Goal: Check status: Check status

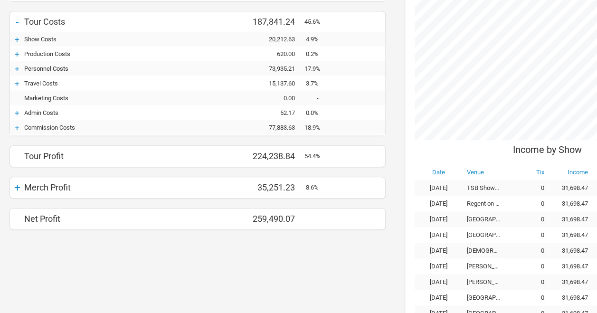
scroll to position [332, 0]
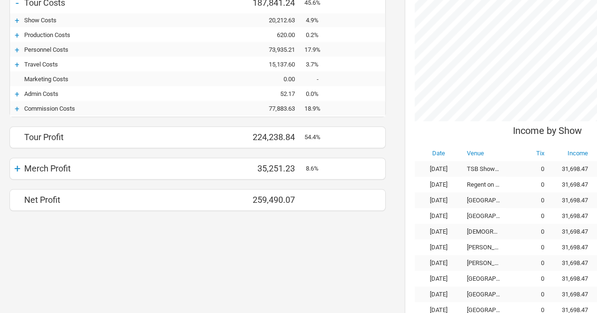
click at [18, 105] on div "+" at bounding box center [17, 108] width 14 height 9
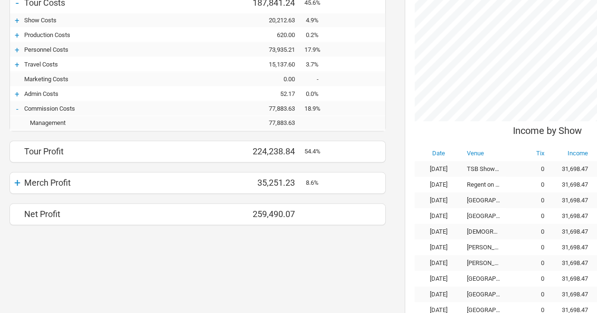
click at [13, 182] on div "+" at bounding box center [17, 182] width 14 height 13
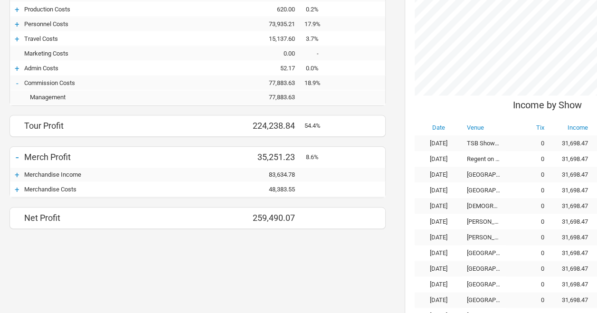
scroll to position [380, 0]
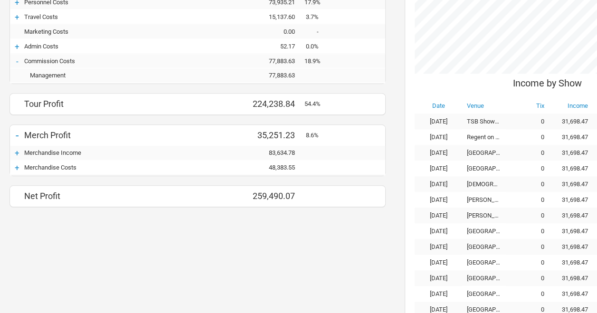
click at [18, 164] on div "+" at bounding box center [17, 167] width 14 height 9
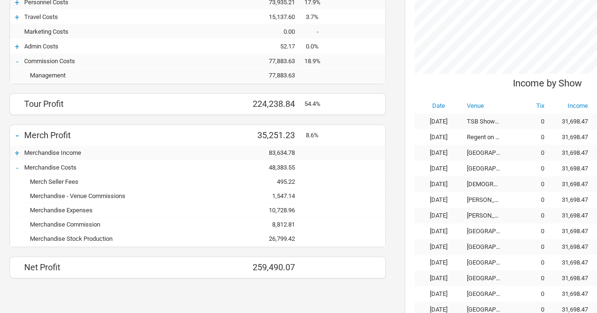
click at [280, 235] on div "26,799.42" at bounding box center [275, 238] width 57 height 7
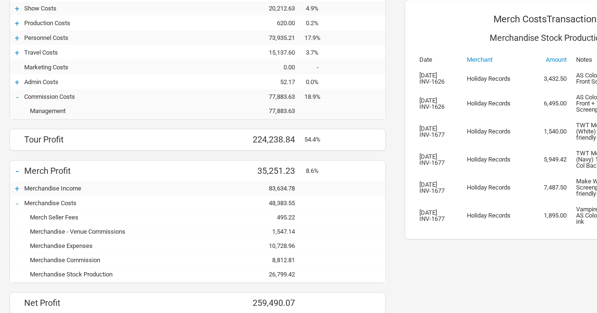
scroll to position [330, 0]
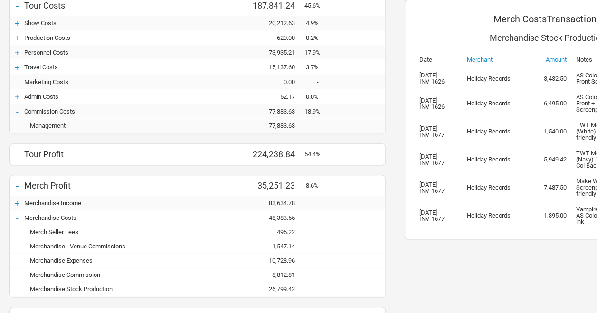
click at [17, 48] on div "+" at bounding box center [17, 52] width 14 height 9
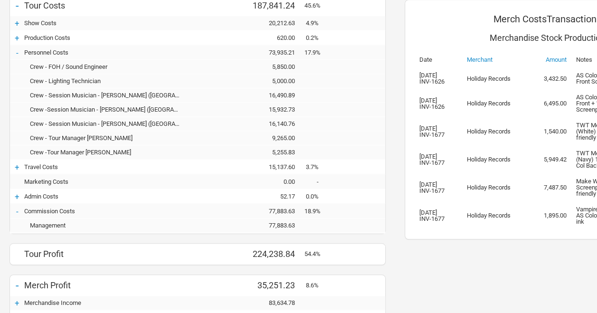
click at [15, 35] on div "+" at bounding box center [17, 37] width 14 height 9
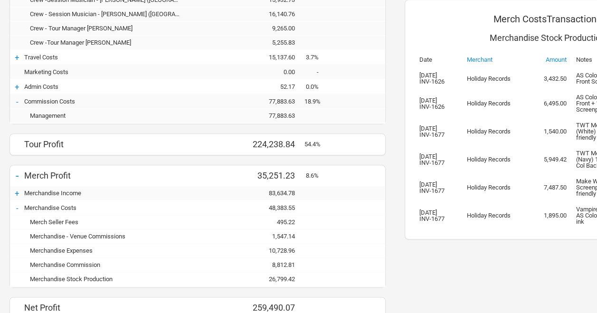
scroll to position [472, 0]
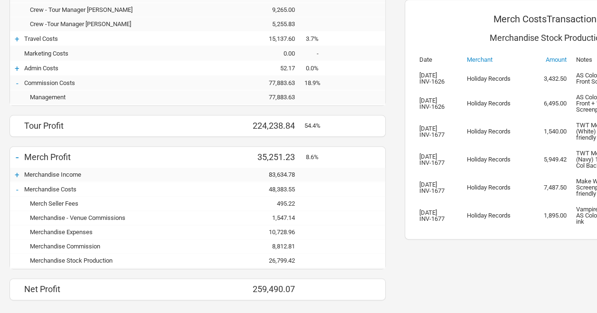
click at [276, 257] on div "26,799.42" at bounding box center [275, 260] width 57 height 7
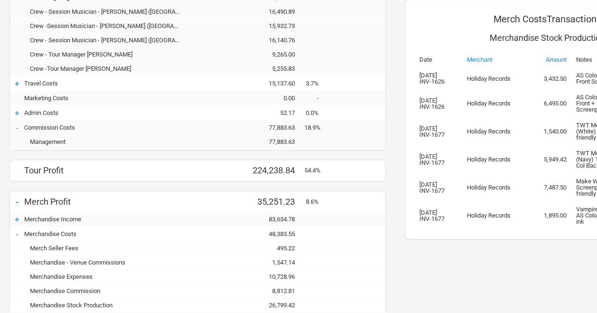
scroll to position [491, 0]
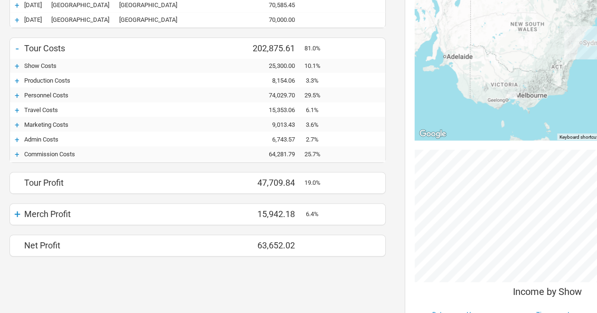
scroll to position [142, 0]
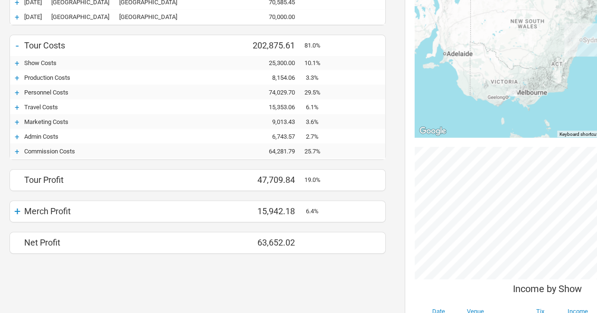
click at [17, 149] on div "+" at bounding box center [17, 151] width 14 height 9
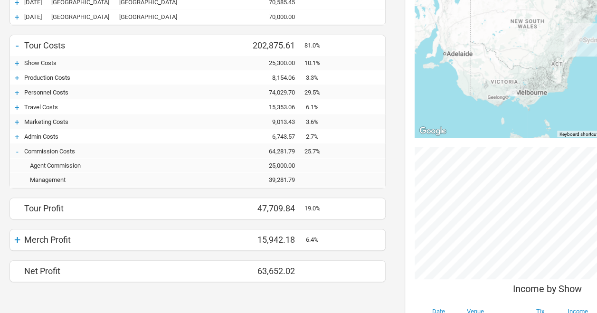
click at [18, 240] on div "+" at bounding box center [17, 239] width 14 height 13
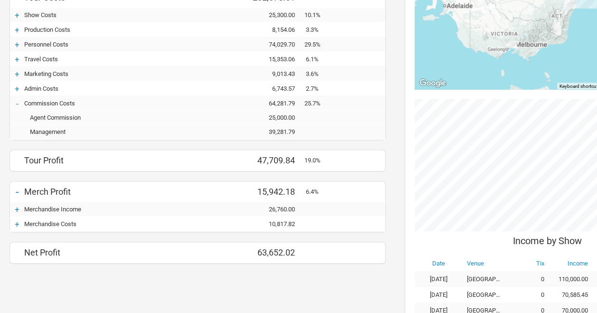
scroll to position [232, 0]
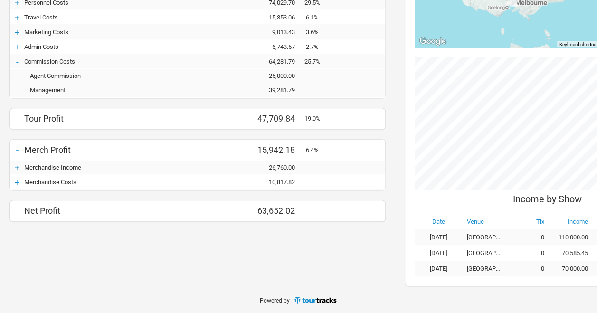
click at [14, 181] on div "+" at bounding box center [17, 182] width 14 height 9
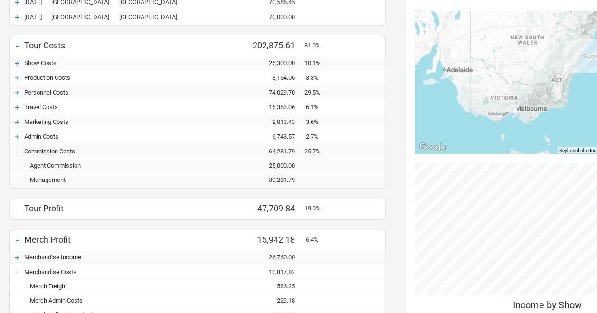
scroll to position [90, 0]
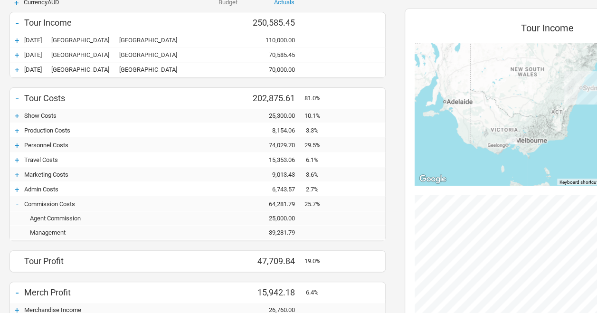
click at [19, 157] on div "+" at bounding box center [17, 159] width 14 height 9
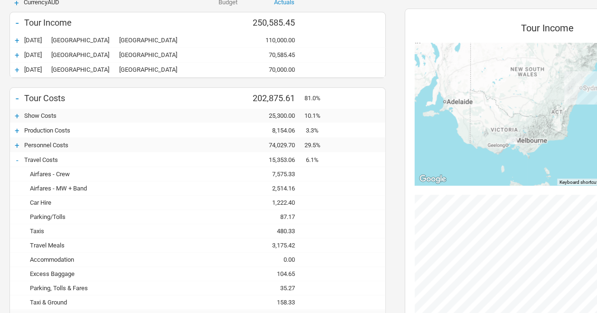
click at [282, 170] on div "7,575.33" at bounding box center [275, 173] width 57 height 7
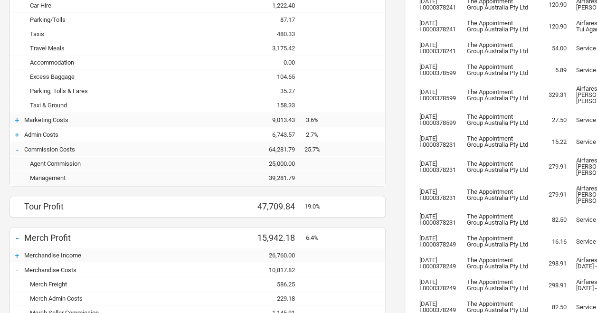
scroll to position [286, 0]
click at [16, 118] on div "+" at bounding box center [17, 120] width 14 height 9
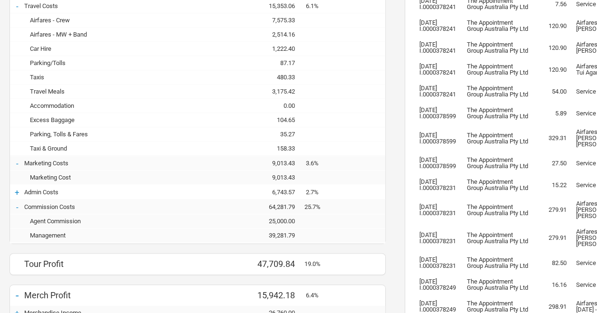
scroll to position [191, 0]
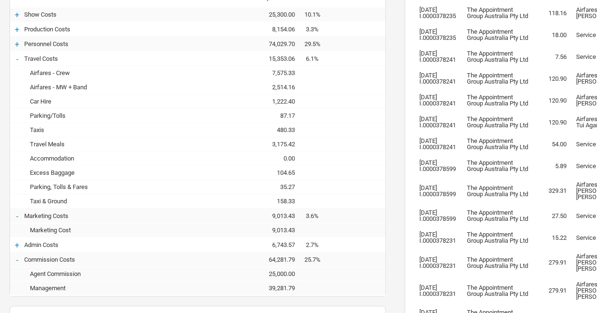
click at [16, 42] on div "+" at bounding box center [17, 43] width 14 height 9
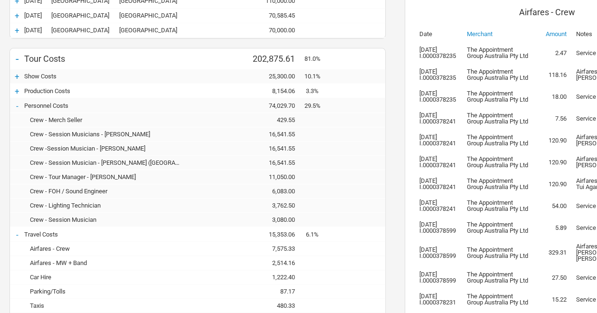
scroll to position [142, 0]
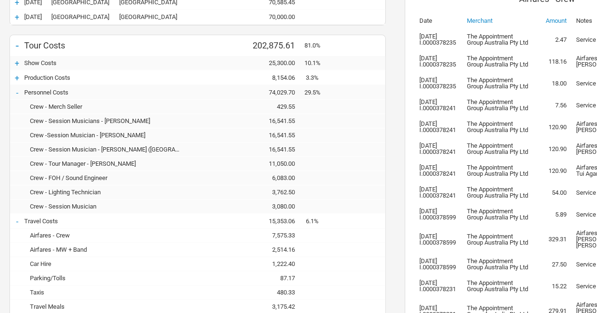
click at [16, 59] on div "+" at bounding box center [17, 62] width 14 height 9
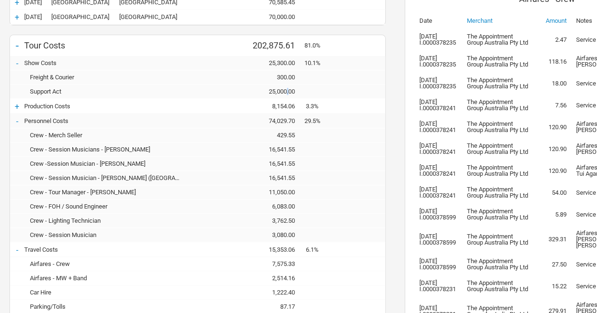
click at [287, 92] on div "25,000.00" at bounding box center [275, 91] width 57 height 7
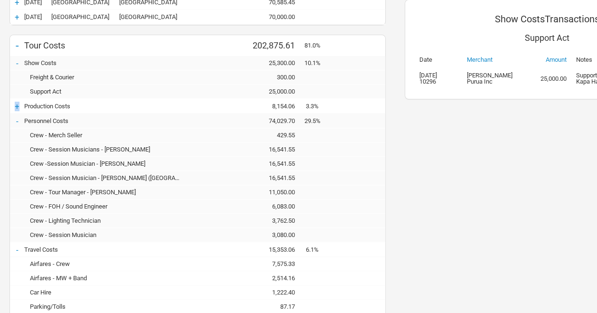
click at [17, 105] on div "+" at bounding box center [17, 106] width 14 height 9
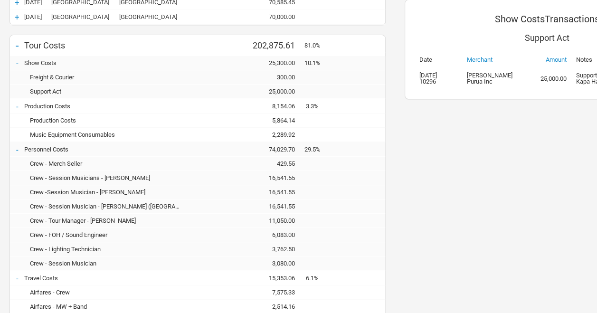
click at [283, 121] on div "5,864.14" at bounding box center [275, 120] width 57 height 7
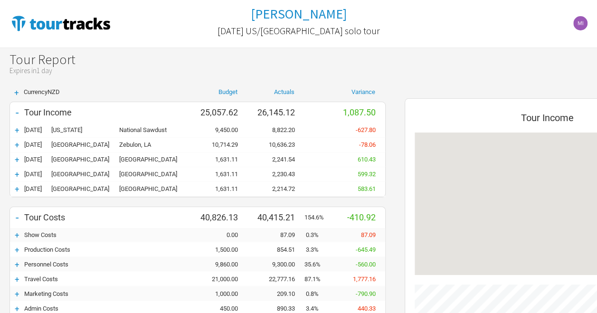
scroll to position [446, 304]
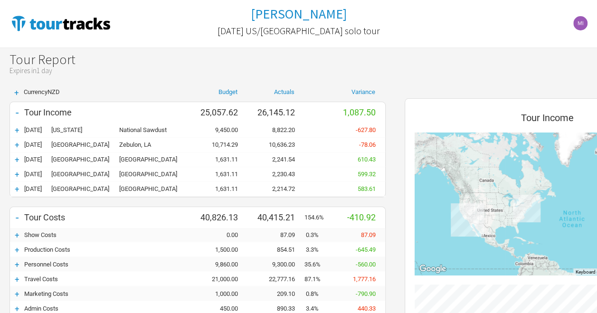
click at [16, 130] on div "+" at bounding box center [17, 129] width 14 height 9
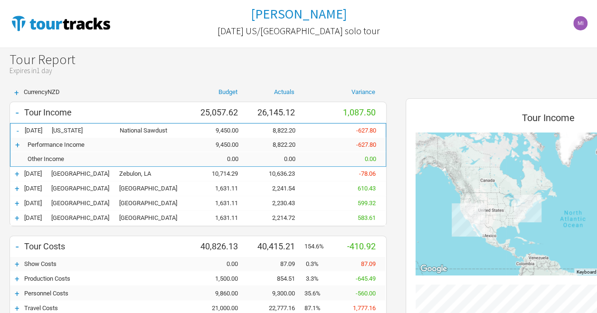
click at [16, 172] on div "+" at bounding box center [17, 173] width 14 height 9
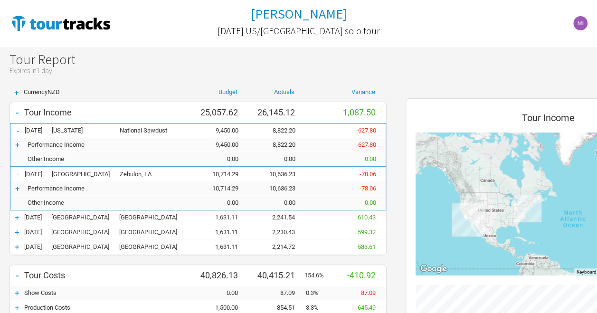
click at [16, 216] on div "+" at bounding box center [17, 217] width 14 height 9
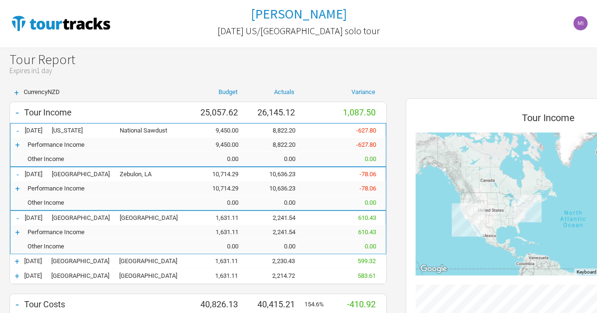
click at [16, 216] on div "-" at bounding box center [17, 217] width 14 height 9
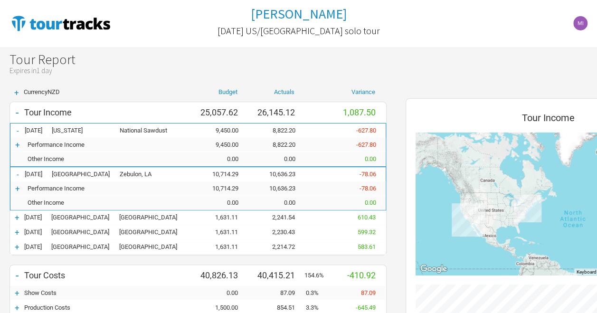
click at [16, 175] on div "-" at bounding box center [17, 174] width 14 height 9
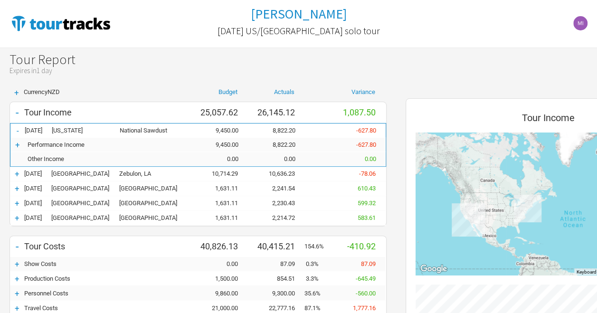
click at [16, 133] on div "-" at bounding box center [17, 130] width 14 height 9
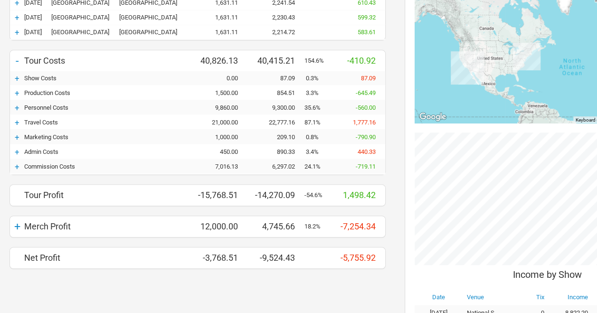
scroll to position [190, 0]
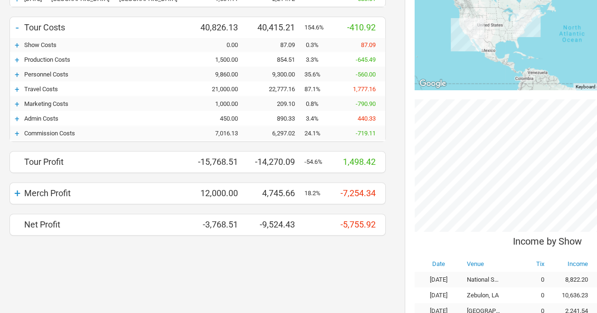
click at [15, 131] on div "+" at bounding box center [17, 133] width 14 height 9
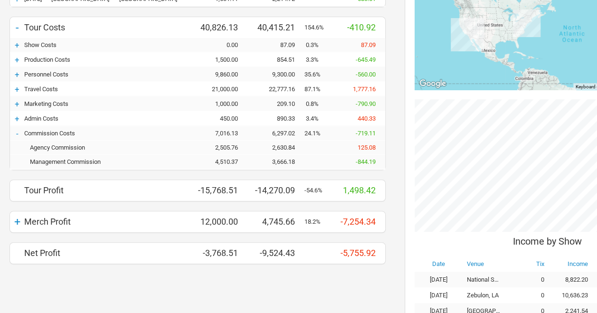
click at [17, 221] on div "+" at bounding box center [17, 221] width 14 height 13
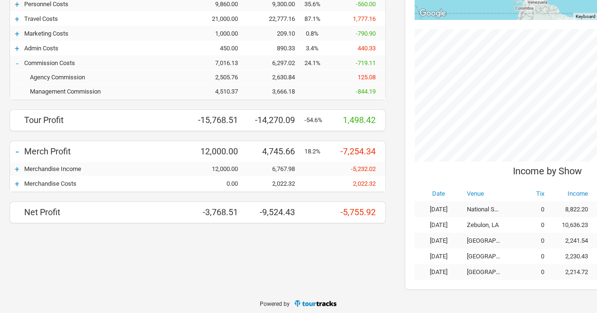
scroll to position [264, 0]
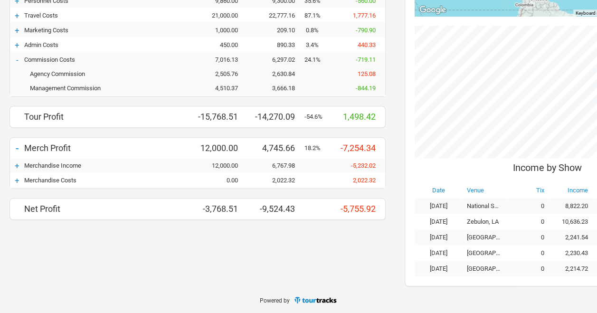
click at [16, 178] on div "+" at bounding box center [17, 180] width 14 height 9
